Goal: Navigation & Orientation: Find specific page/section

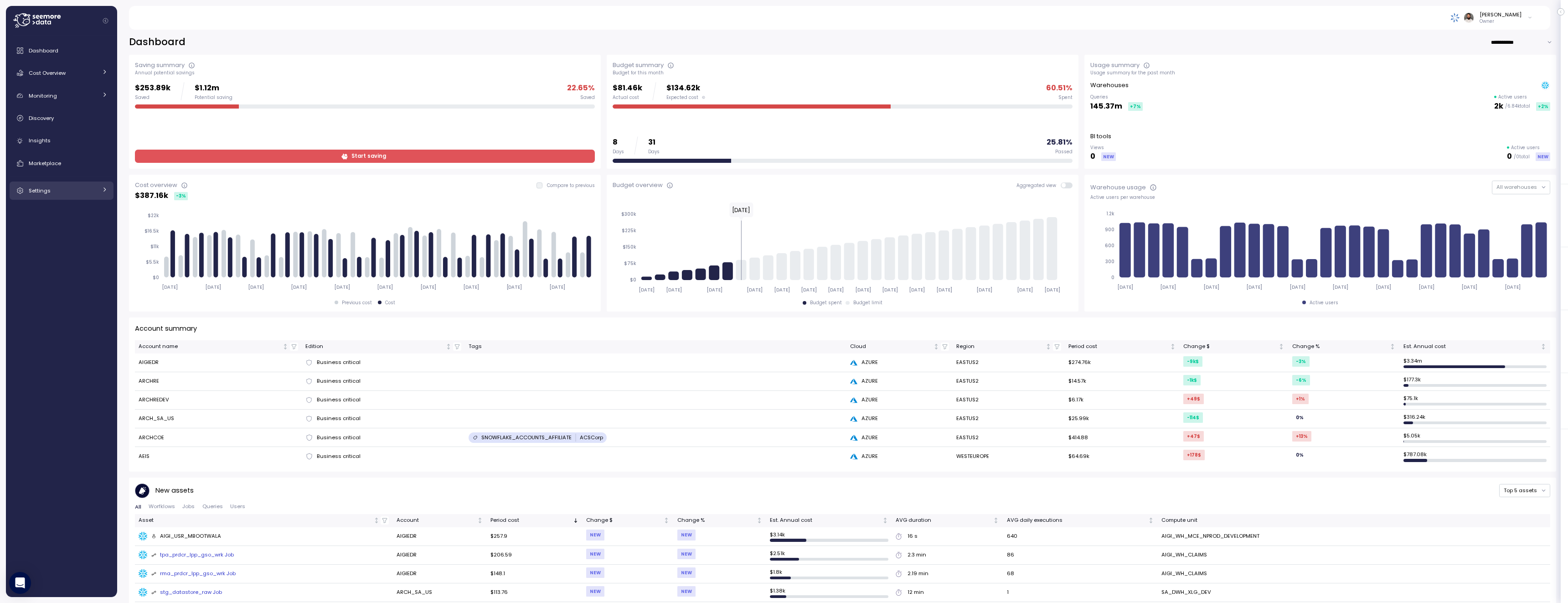
click at [66, 193] on div "Settings" at bounding box center [63, 191] width 68 height 9
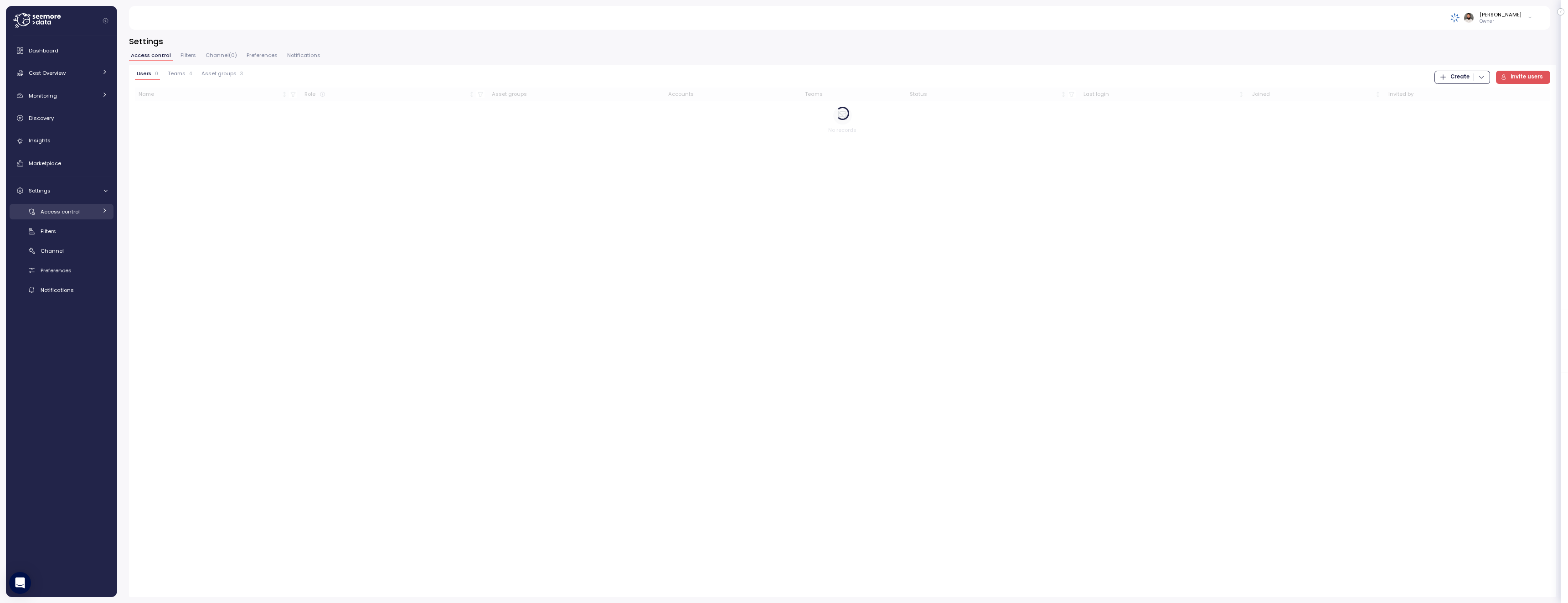
click at [67, 213] on span "Access control" at bounding box center [60, 212] width 40 height 7
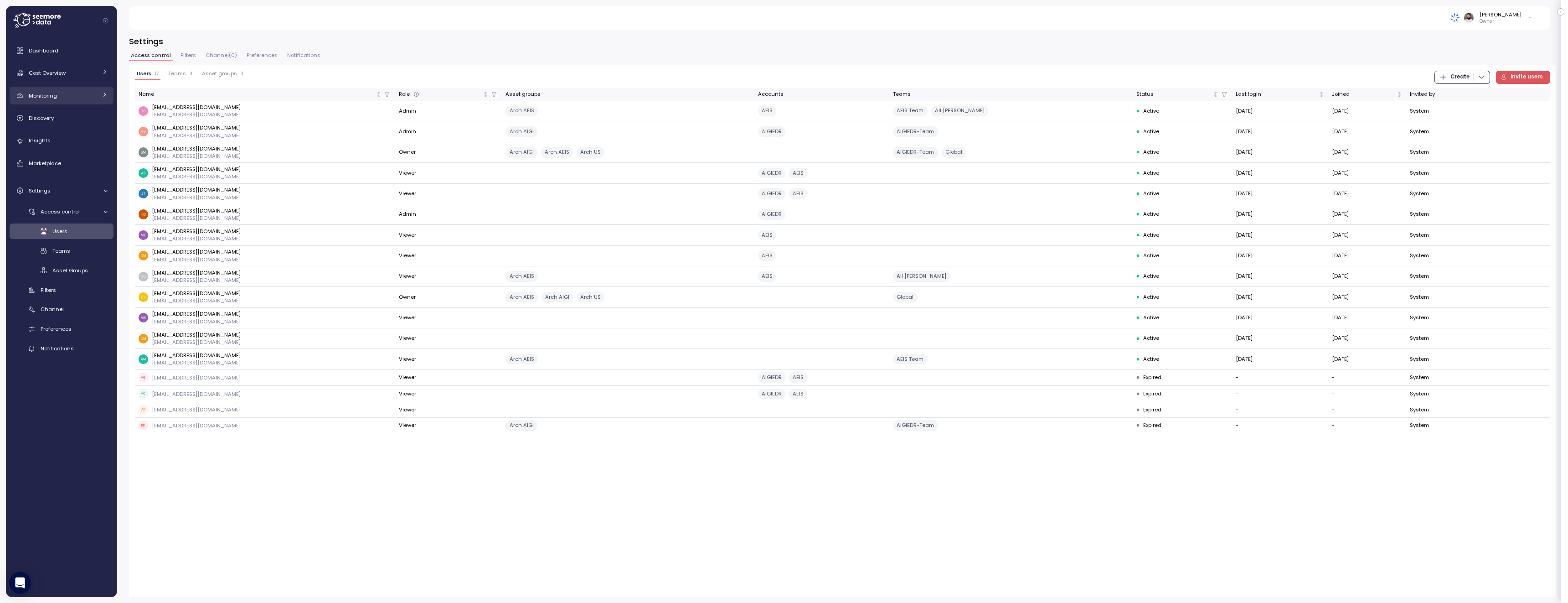
click at [67, 95] on div "Monitoring" at bounding box center [63, 95] width 68 height 9
click at [76, 120] on div "Anomalies" at bounding box center [74, 117] width 67 height 9
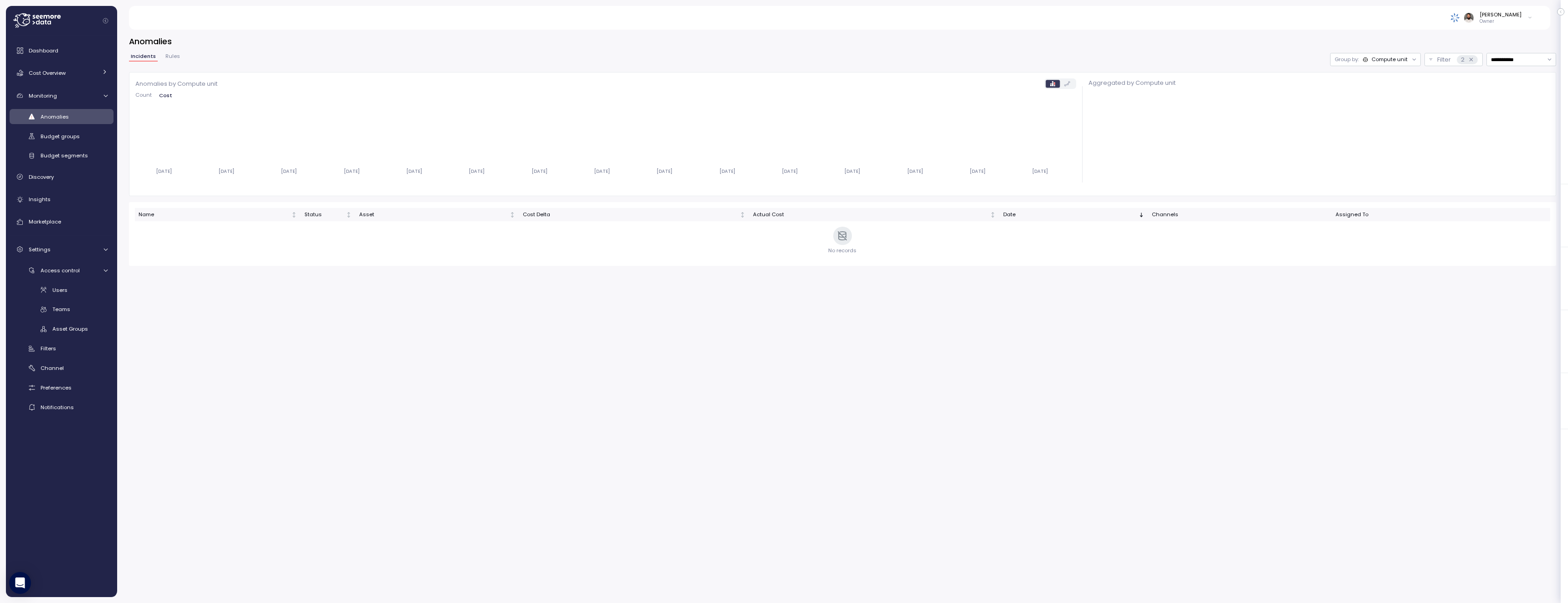
click at [1383, 64] on div "Group by: Compute unit" at bounding box center [1375, 59] width 91 height 14
click at [1384, 77] on p "Account" at bounding box center [1375, 79] width 22 height 7
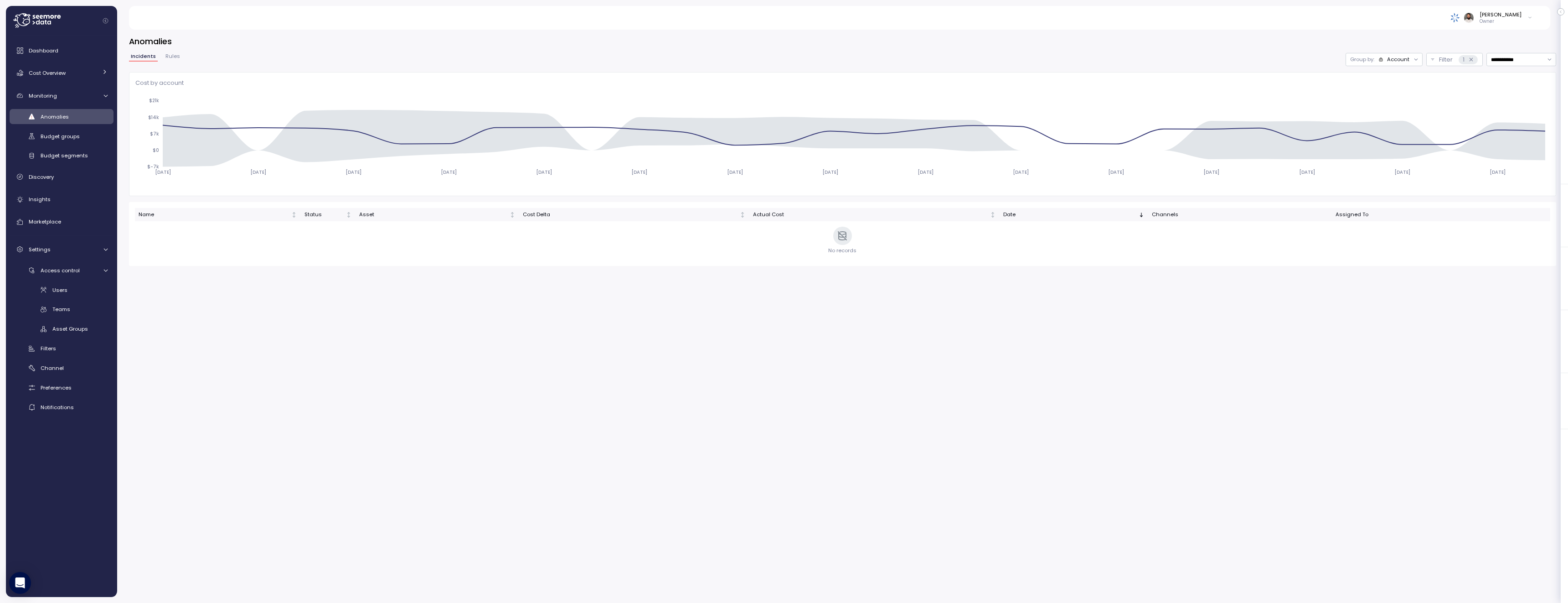
click at [1396, 60] on div "Account" at bounding box center [1398, 59] width 22 height 7
click at [167, 54] on span "Rules" at bounding box center [173, 57] width 14 height 5
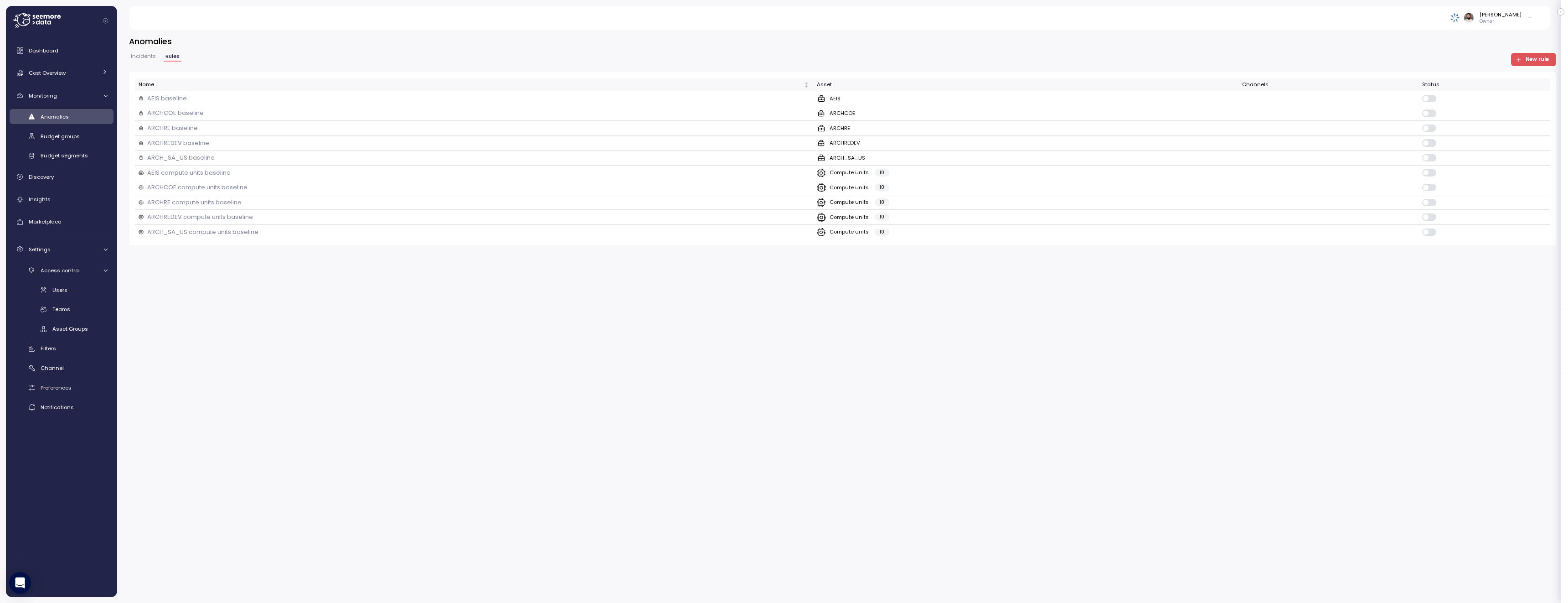
click at [144, 56] on span "Incidents" at bounding box center [143, 57] width 25 height 5
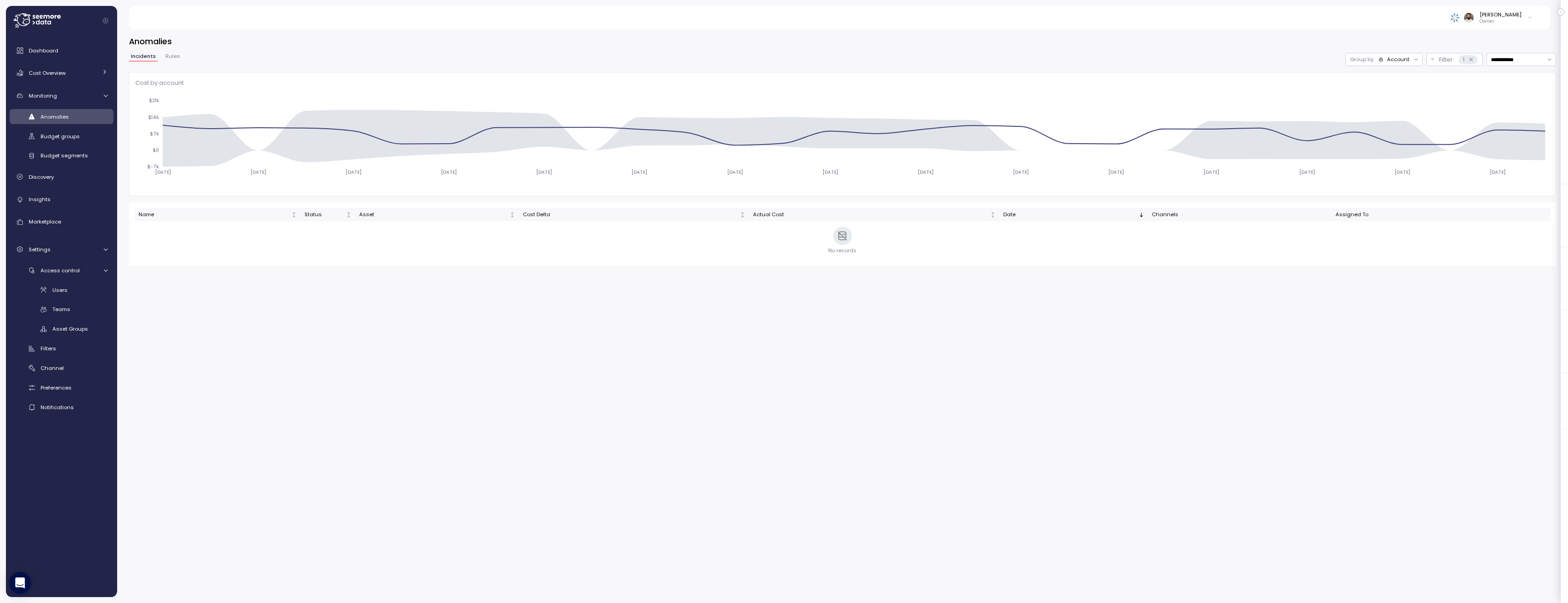
click at [1385, 62] on div "Account" at bounding box center [1393, 59] width 31 height 7
click at [1385, 93] on p "Compute unit" at bounding box center [1392, 94] width 36 height 7
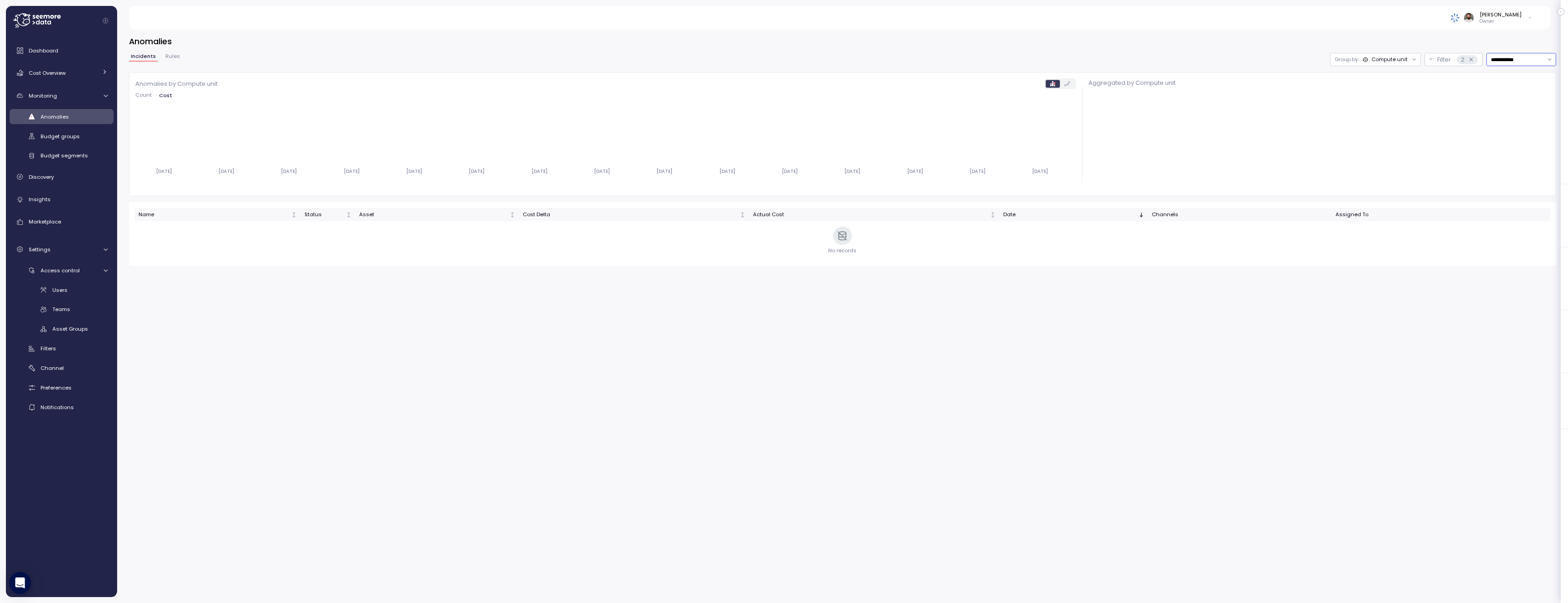
click at [1498, 58] on input "**********" at bounding box center [1521, 59] width 70 height 14
click at [1502, 96] on div "Last 7 days" at bounding box center [1520, 101] width 67 height 12
type input "**********"
click at [70, 119] on div "Anomalies" at bounding box center [74, 117] width 67 height 9
click at [85, 296] on link "Users" at bounding box center [62, 290] width 104 height 15
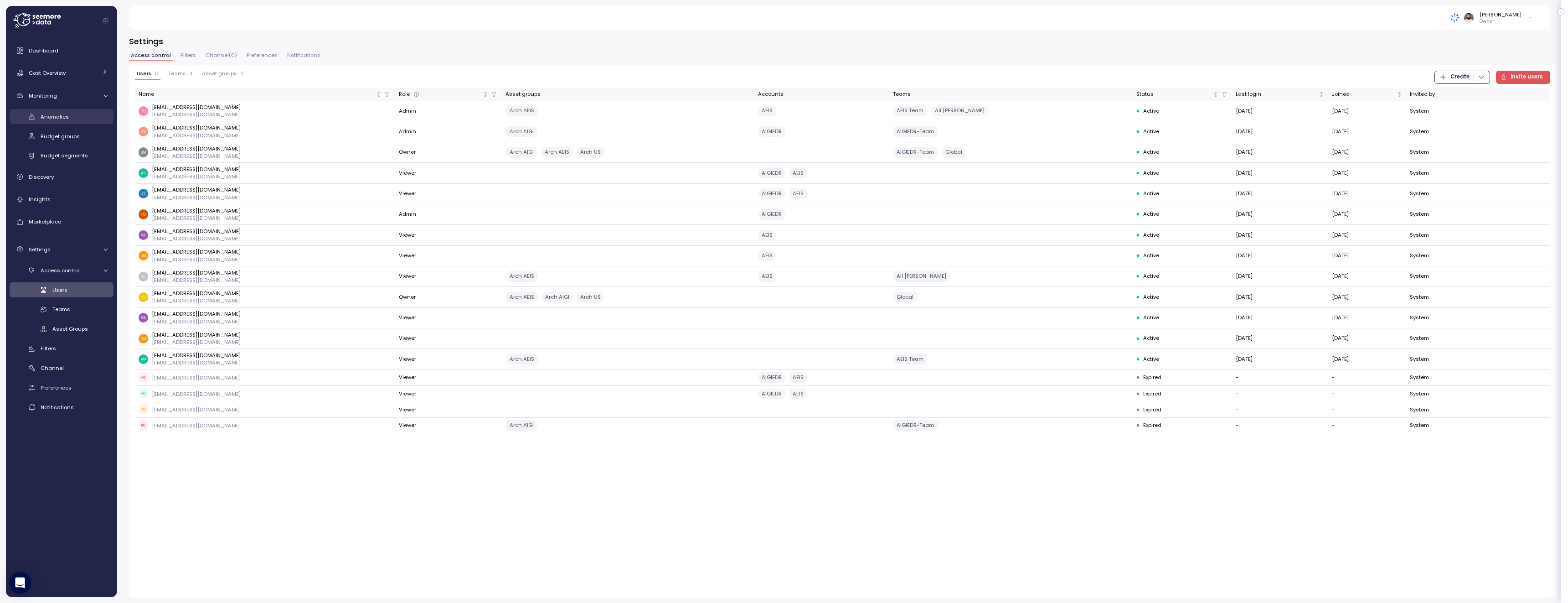
click at [61, 113] on span "Anomalies" at bounding box center [54, 117] width 28 height 7
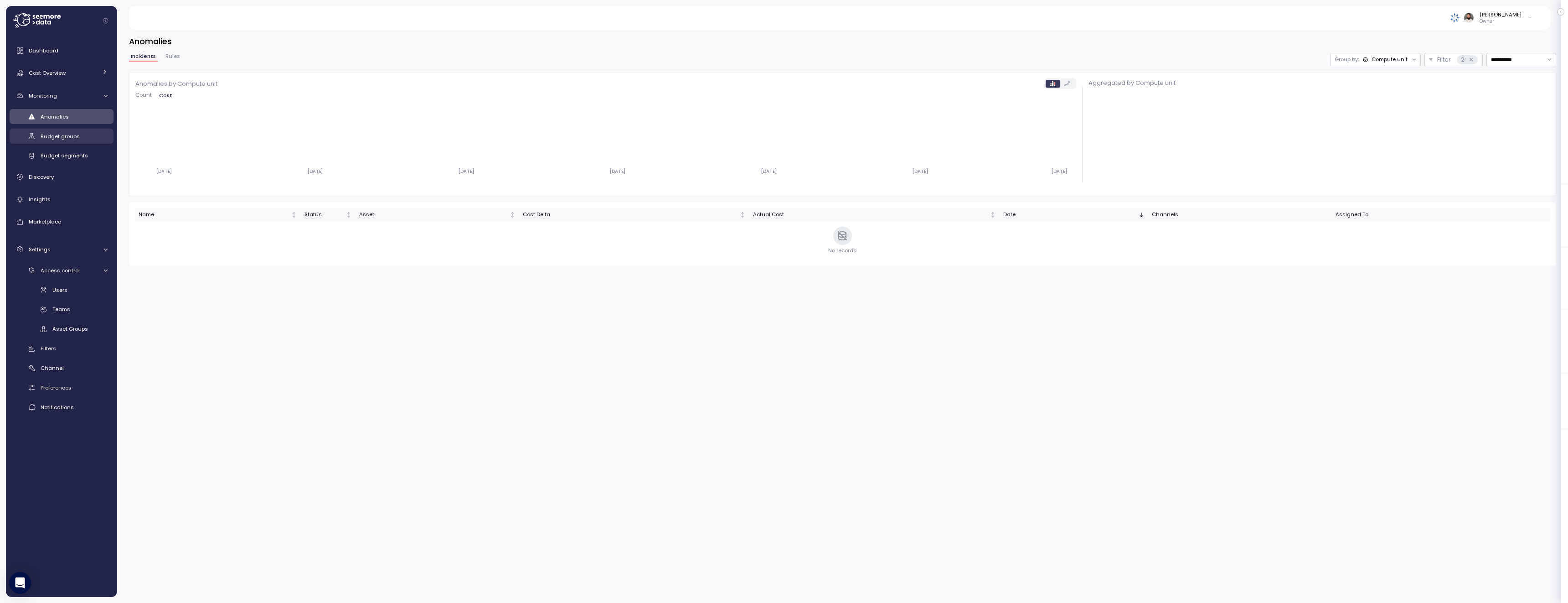
click at [51, 135] on span "Budget groups" at bounding box center [60, 136] width 40 height 7
click at [75, 147] on div "Anomalies Budget groups Budget segments" at bounding box center [62, 136] width 104 height 54
click at [68, 159] on span "Budget segments" at bounding box center [64, 156] width 48 height 7
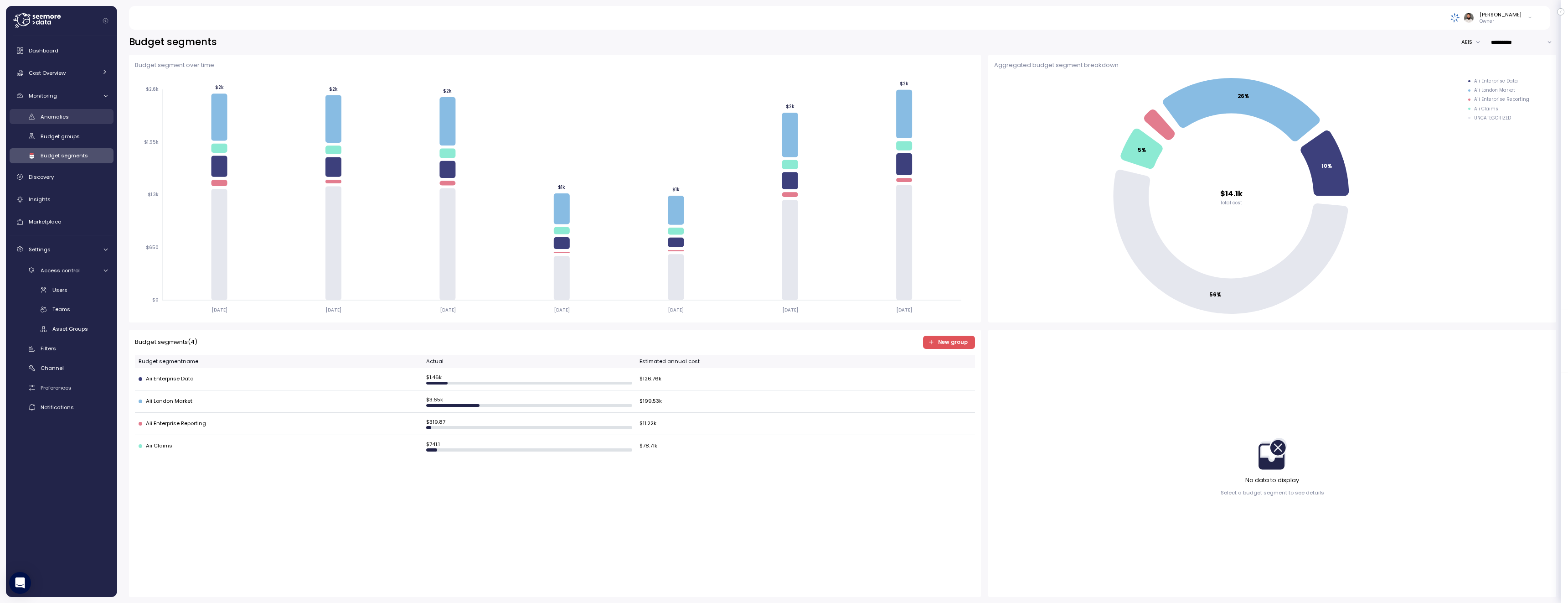
click at [62, 114] on span "Anomalies" at bounding box center [54, 117] width 28 height 7
